Goal: Transaction & Acquisition: Subscribe to service/newsletter

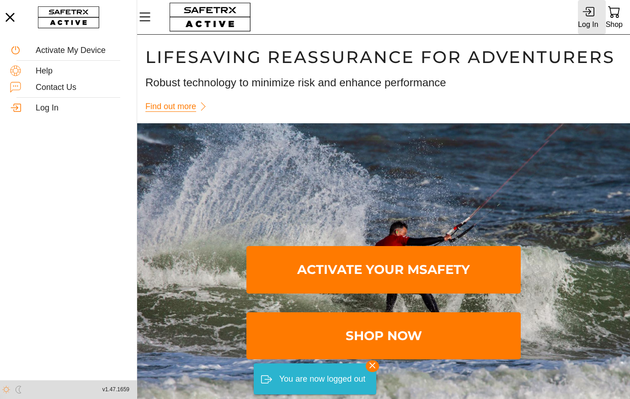
click at [586, 12] on icon at bounding box center [586, 11] width 9 height 5
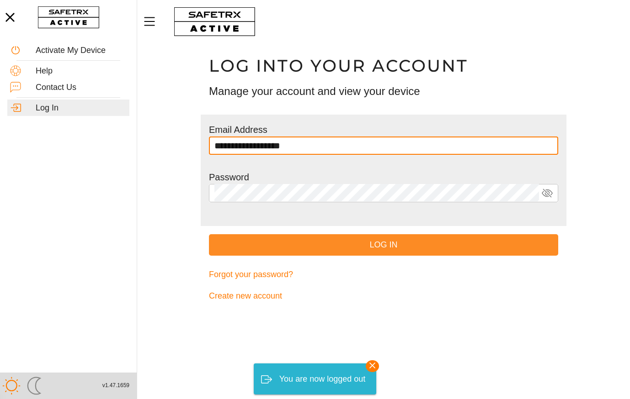
type input "**********"
click at [430, 250] on span "Log In" at bounding box center [383, 245] width 334 height 14
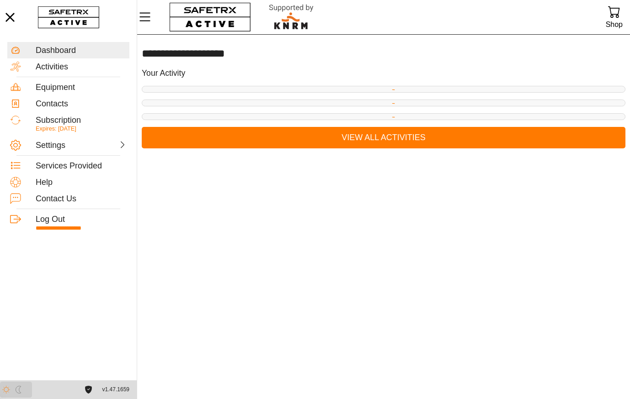
click at [19, 392] on img "button" at bounding box center [19, 390] width 8 height 8
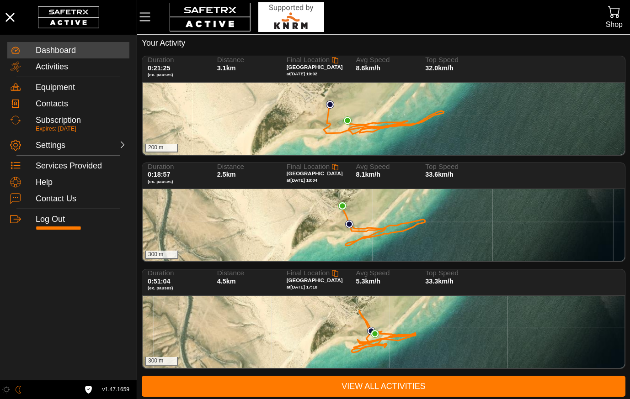
scroll to position [33, 0]
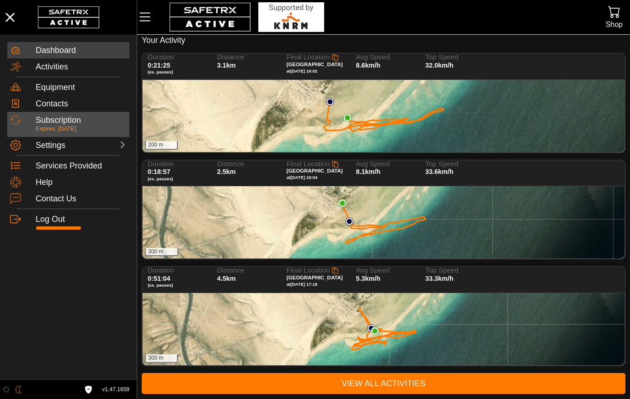
click at [66, 126] on p "Expires: [DATE]" at bounding box center [81, 129] width 91 height 8
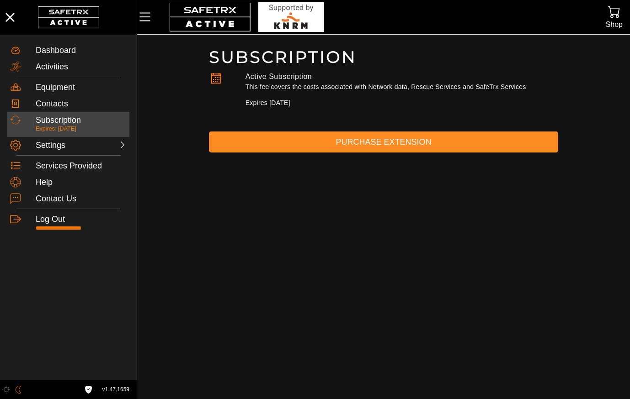
click at [410, 142] on span "Purchase Extension" at bounding box center [383, 142] width 334 height 14
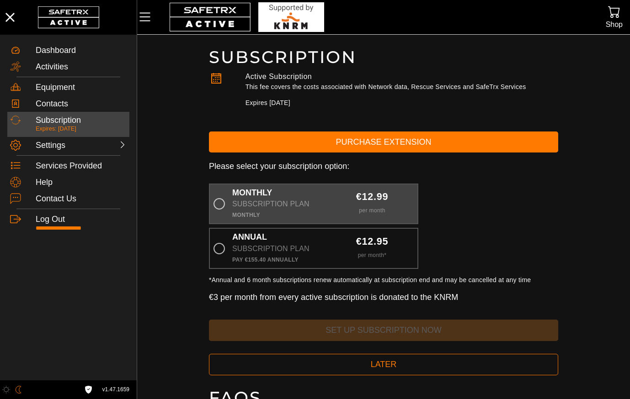
click at [320, 212] on div "Monthly" at bounding box center [277, 215] width 91 height 9
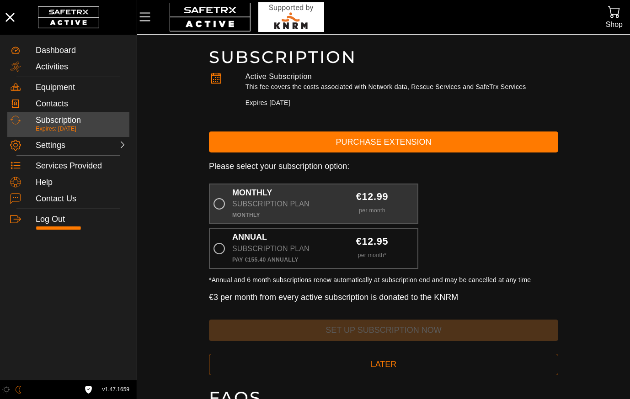
click at [0, 0] on input "Monthly Subscription Plan Monthly €12.99 per month" at bounding box center [0, 0] width 0 height 0
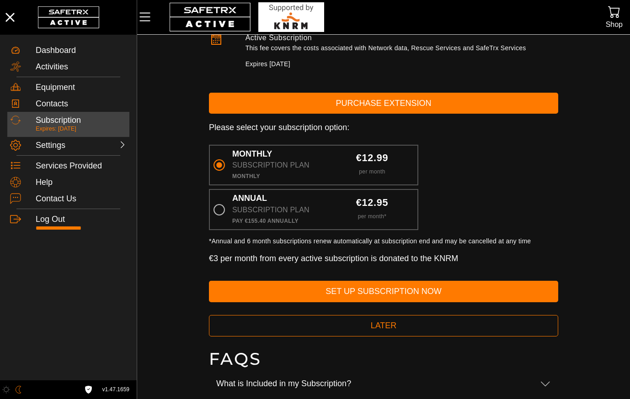
scroll to position [56, 0]
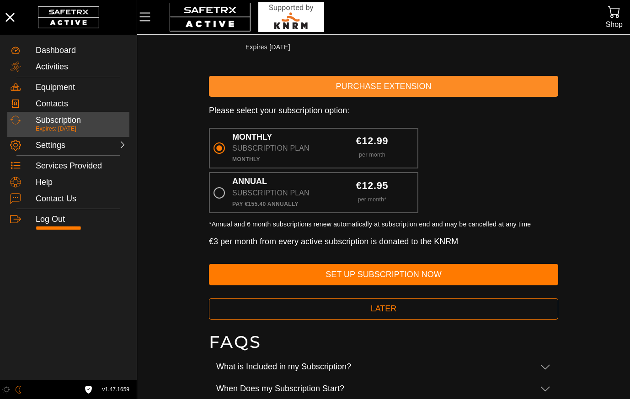
click at [493, 90] on span "Purchase Extension" at bounding box center [383, 87] width 334 height 14
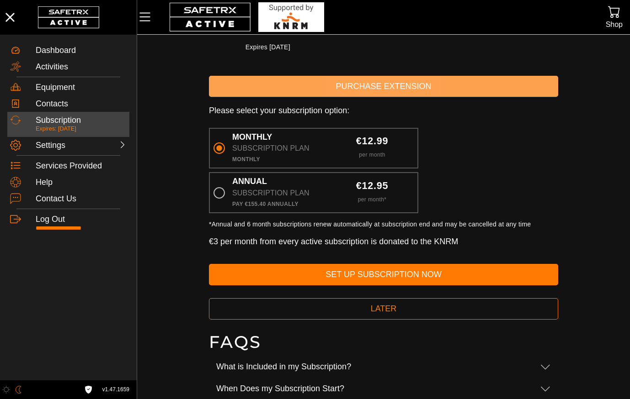
scroll to position [0, 0]
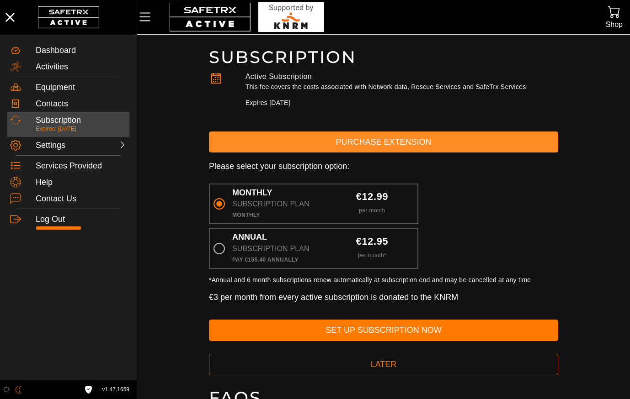
click at [452, 149] on span "Purchase Extension" at bounding box center [383, 142] width 334 height 14
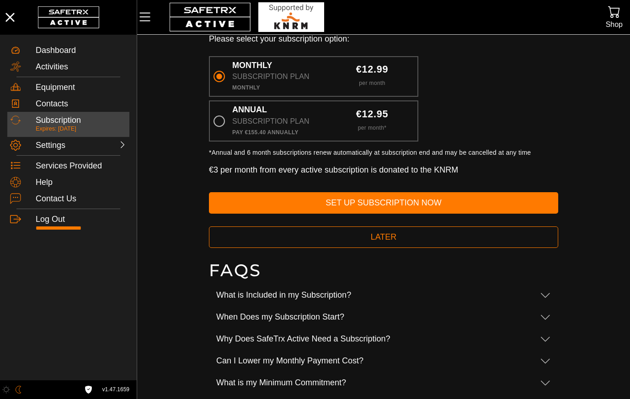
scroll to position [153, 0]
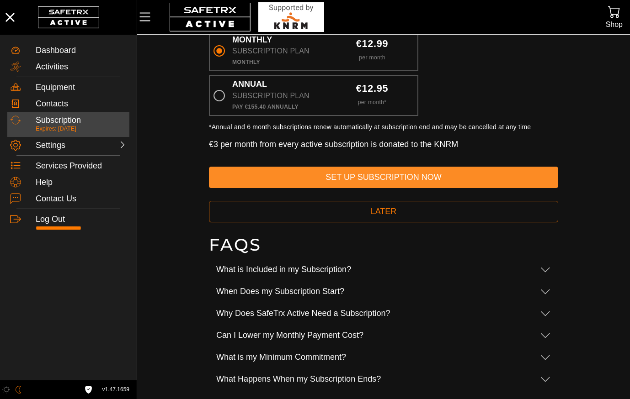
click at [433, 175] on span "Set Up Subscription Now" at bounding box center [383, 177] width 334 height 14
